Goal: Obtain resource: Download file/media

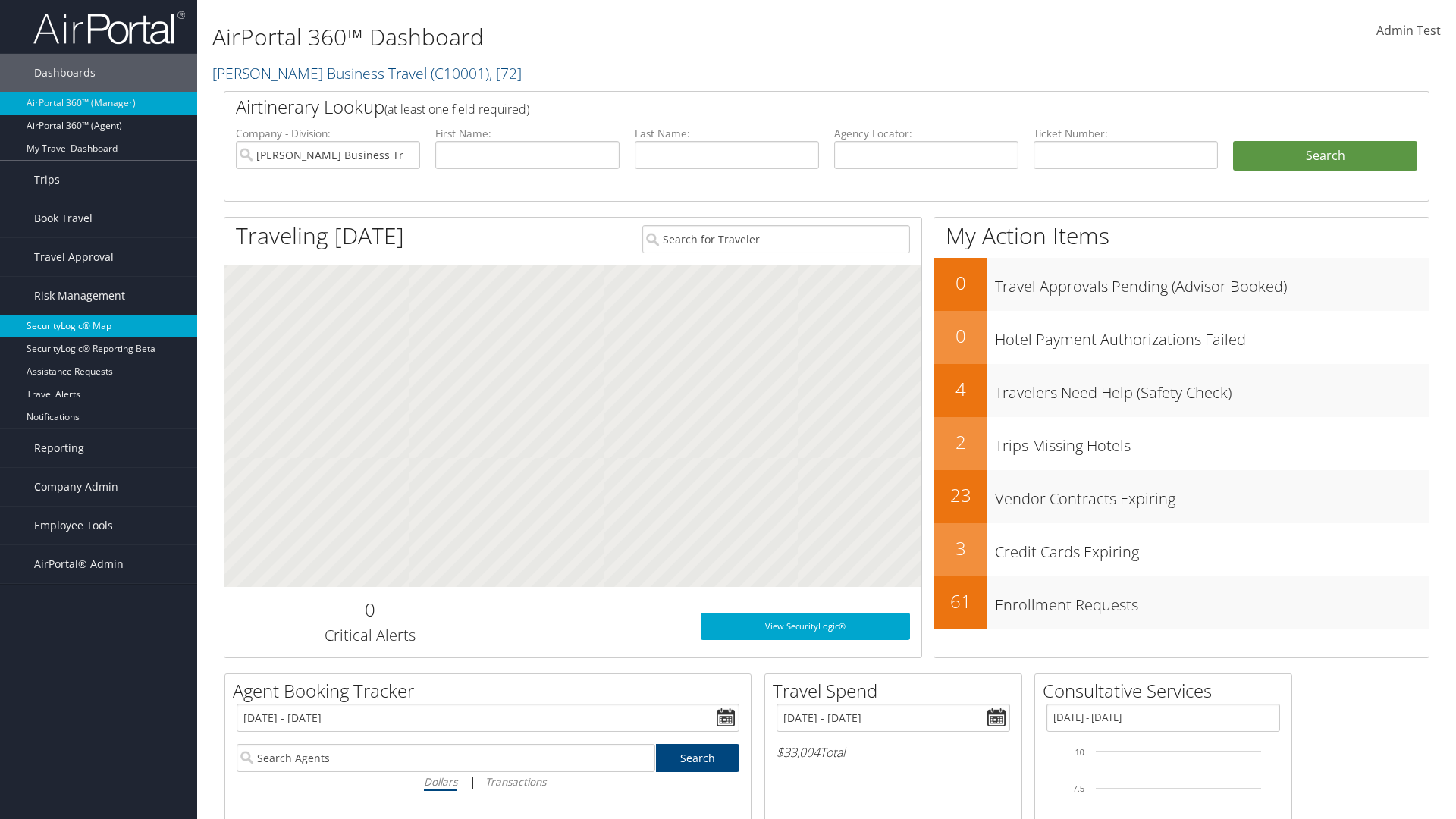
click at [98, 326] on link "SecurityLogic® Map" at bounding box center [98, 326] width 197 height 23
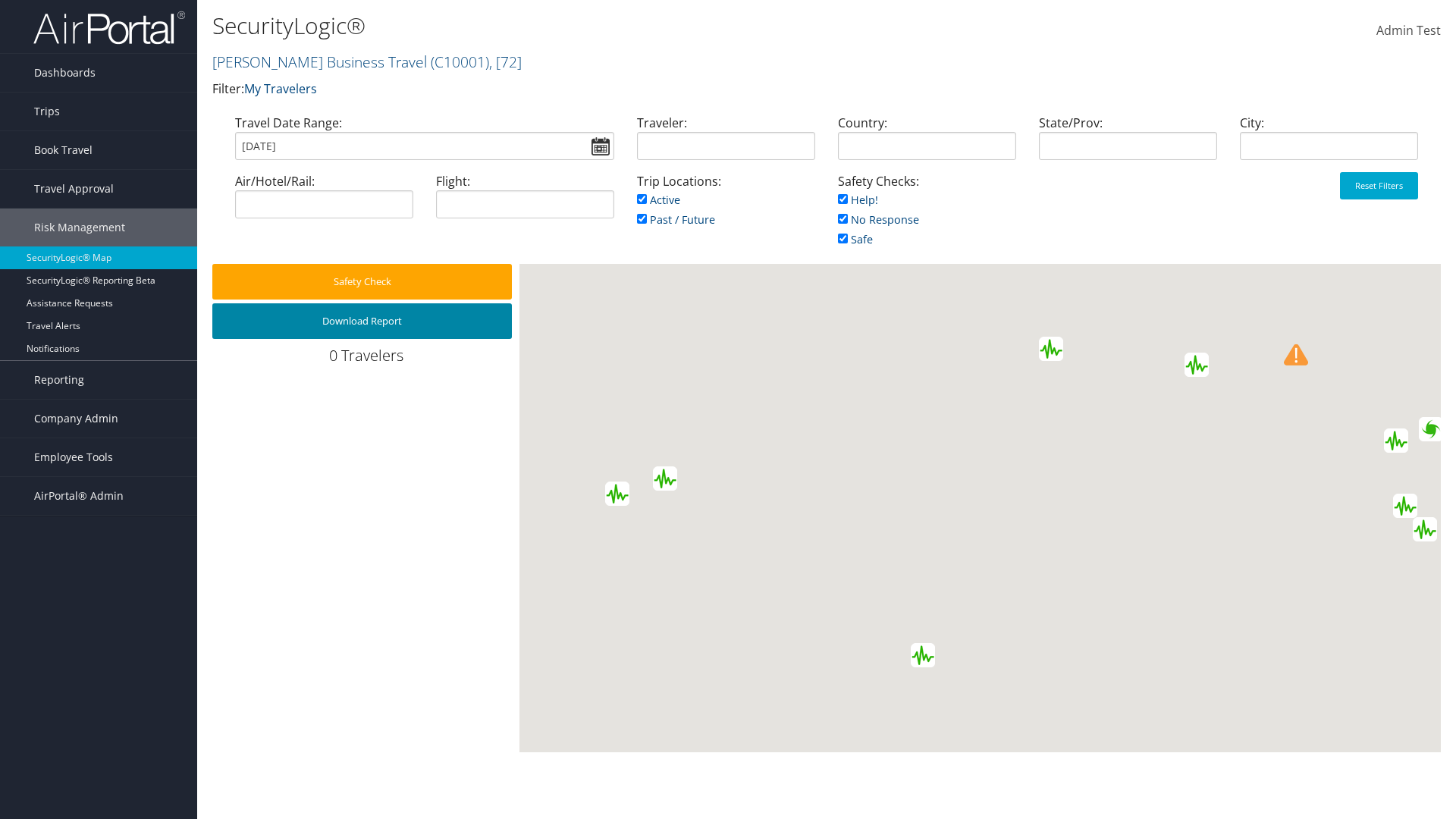
click at [361, 321] on button "Download Report" at bounding box center [362, 321] width 299 height 35
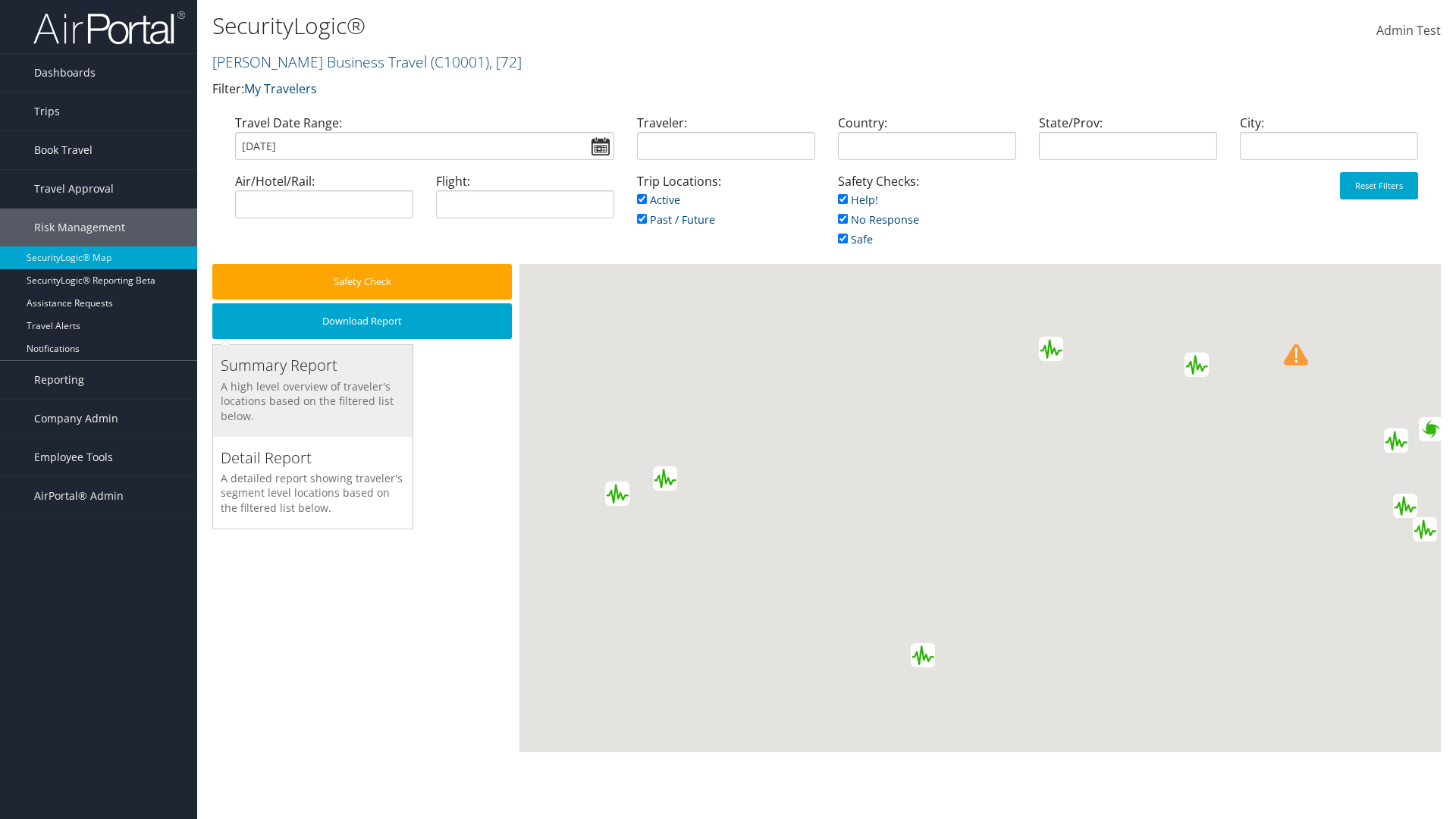
click at [313, 366] on h3 "Summary Report" at bounding box center [313, 366] width 184 height 21
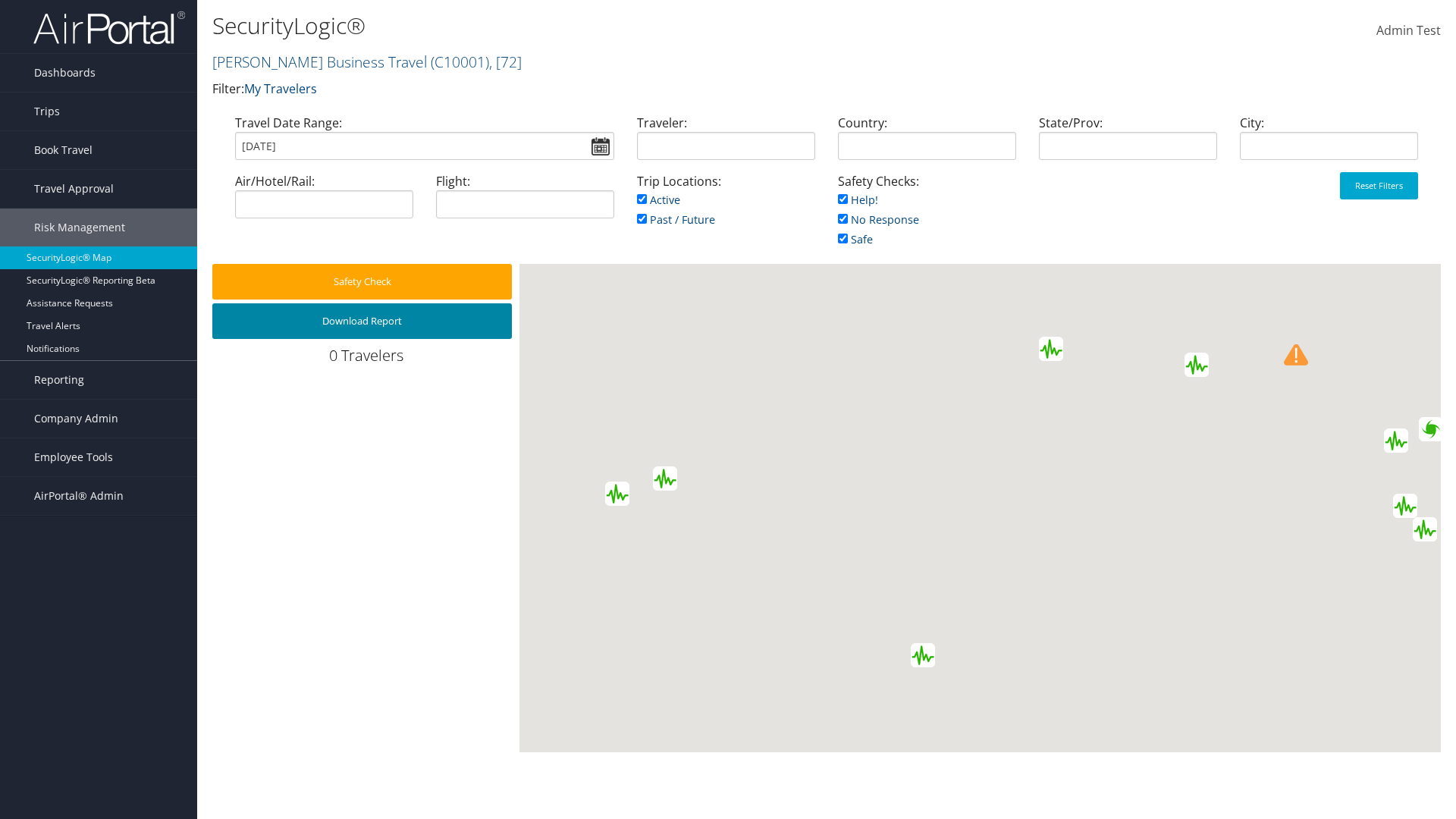
click at [361, 321] on button "Download Report" at bounding box center [362, 321] width 299 height 35
